Goal: Information Seeking & Learning: Learn about a topic

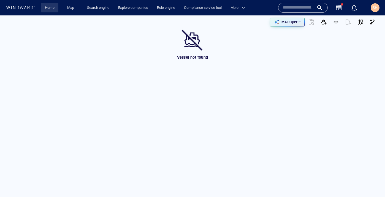
click at [55, 7] on link "Home" at bounding box center [50, 8] width 14 height 10
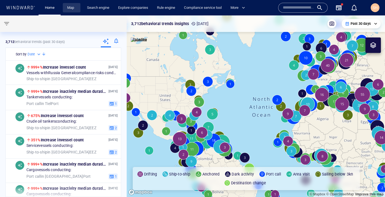
click at [74, 8] on link "Map" at bounding box center [71, 8] width 13 height 10
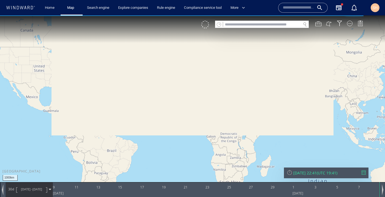
click at [284, 27] on input "text" at bounding box center [262, 24] width 78 height 7
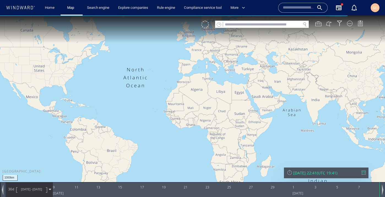
click at [283, 25] on input "text" at bounding box center [262, 24] width 78 height 7
paste input "*******"
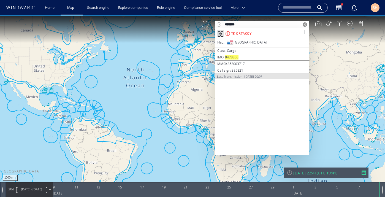
type input "*******"
click at [279, 36] on div "TK ORTAKOY" at bounding box center [262, 33] width 94 height 11
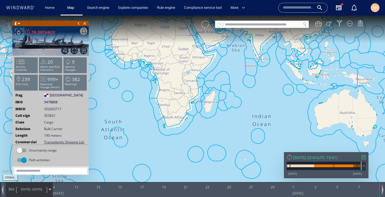
click at [366, 159] on div "[DATE] 22:41 ( UTC 19:41 ) [DATE] [DATE]" at bounding box center [326, 165] width 85 height 26
click at [364, 159] on div at bounding box center [363, 157] width 4 height 4
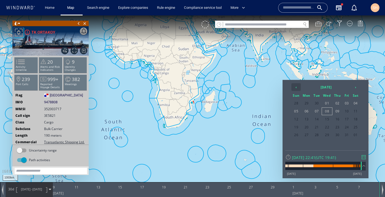
click at [297, 87] on th "‹" at bounding box center [295, 87] width 9 height 8
click at [320, 127] on span "22" at bounding box center [316, 127] width 9 height 7
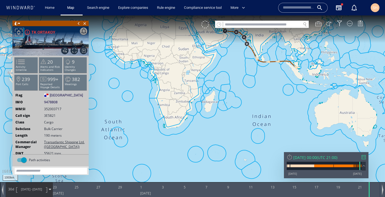
click at [30, 191] on span "[DATE] - [DATE]" at bounding box center [32, 189] width 28 height 14
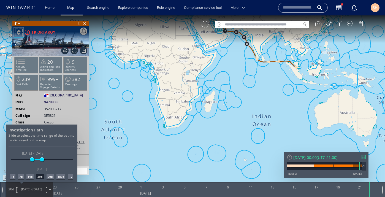
click at [29, 177] on div "14d" at bounding box center [29, 177] width 7 height 6
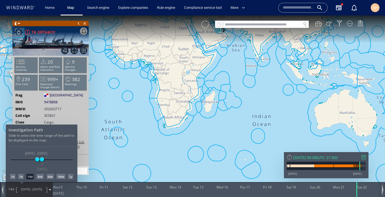
drag, startPoint x: 133, startPoint y: 112, endPoint x: 132, endPoint y: 116, distance: 4.2
click at [132, 116] on div at bounding box center [192, 105] width 385 height 181
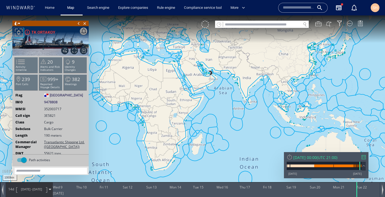
drag, startPoint x: 135, startPoint y: 88, endPoint x: 131, endPoint y: 139, distance: 51.1
click at [131, 139] on canvas "Map" at bounding box center [192, 103] width 385 height 176
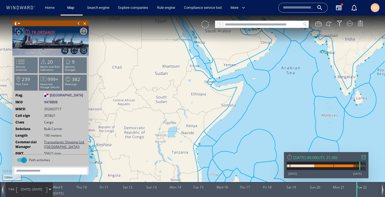
drag, startPoint x: 199, startPoint y: 89, endPoint x: 185, endPoint y: 149, distance: 62.1
click at [185, 149] on canvas "Map" at bounding box center [192, 103] width 385 height 176
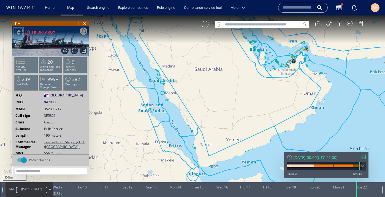
drag, startPoint x: 211, startPoint y: 87, endPoint x: 172, endPoint y: 154, distance: 77.8
click at [172, 154] on canvas "Map" at bounding box center [192, 103] width 385 height 176
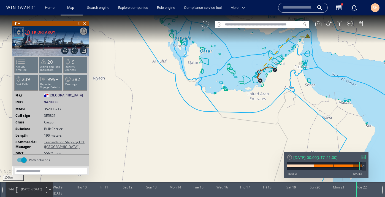
drag, startPoint x: 267, startPoint y: 65, endPoint x: 220, endPoint y: 133, distance: 82.4
click at [220, 133] on canvas "Map" at bounding box center [192, 103] width 385 height 176
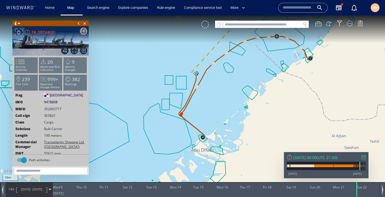
drag, startPoint x: 225, startPoint y: 79, endPoint x: 262, endPoint y: 129, distance: 62.2
click at [262, 129] on canvas "Map" at bounding box center [192, 103] width 385 height 176
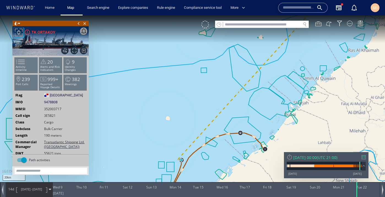
drag, startPoint x: 242, startPoint y: 93, endPoint x: 215, endPoint y: 167, distance: 79.1
click at [215, 167] on canvas "Map" at bounding box center [192, 103] width 385 height 176
click at [50, 190] on span at bounding box center [50, 189] width 2 height 2
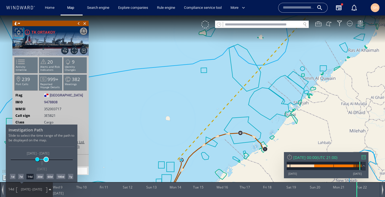
drag, startPoint x: 42, startPoint y: 160, endPoint x: 46, endPoint y: 160, distance: 3.9
click at [46, 160] on span at bounding box center [46, 159] width 4 height 4
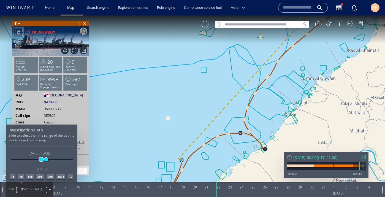
click at [41, 159] on span at bounding box center [41, 159] width 4 height 4
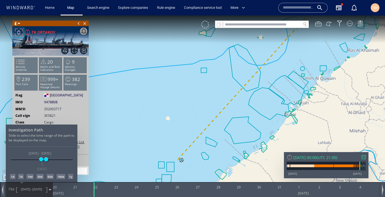
drag, startPoint x: 222, startPoint y: 100, endPoint x: 195, endPoint y: 149, distance: 56.0
click at [195, 149] on div at bounding box center [192, 105] width 385 height 181
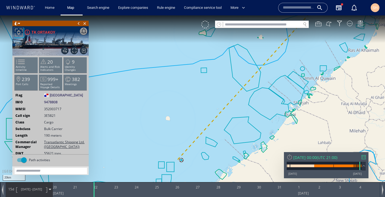
drag, startPoint x: 195, startPoint y: 149, endPoint x: 159, endPoint y: 196, distance: 59.2
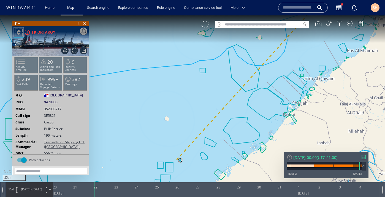
drag, startPoint x: 193, startPoint y: 94, endPoint x: 164, endPoint y: 146, distance: 58.8
click at [164, 146] on canvas "Map" at bounding box center [192, 103] width 385 height 176
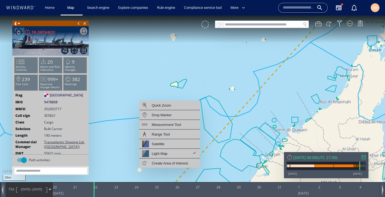
drag, startPoint x: 268, startPoint y: 64, endPoint x: 232, endPoint y: 95, distance: 47.6
click at [232, 95] on canvas "Map" at bounding box center [192, 103] width 385 height 176
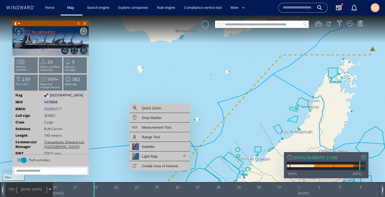
drag, startPoint x: 243, startPoint y: 114, endPoint x: 241, endPoint y: 110, distance: 4.4
click at [241, 110] on canvas "Map" at bounding box center [192, 103] width 385 height 176
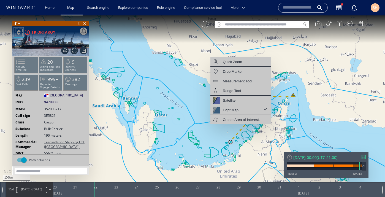
click at [277, 25] on input "text" at bounding box center [262, 24] width 78 height 7
paste input "*********"
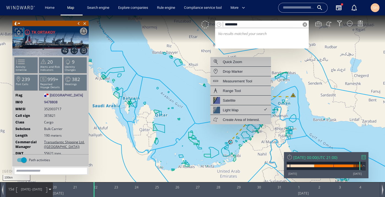
click at [275, 25] on input "*********" at bounding box center [262, 24] width 78 height 7
type input "*********"
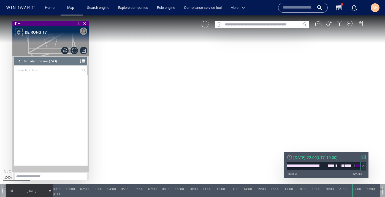
scroll to position [11160, 0]
